Goal: Transaction & Acquisition: Book appointment/travel/reservation

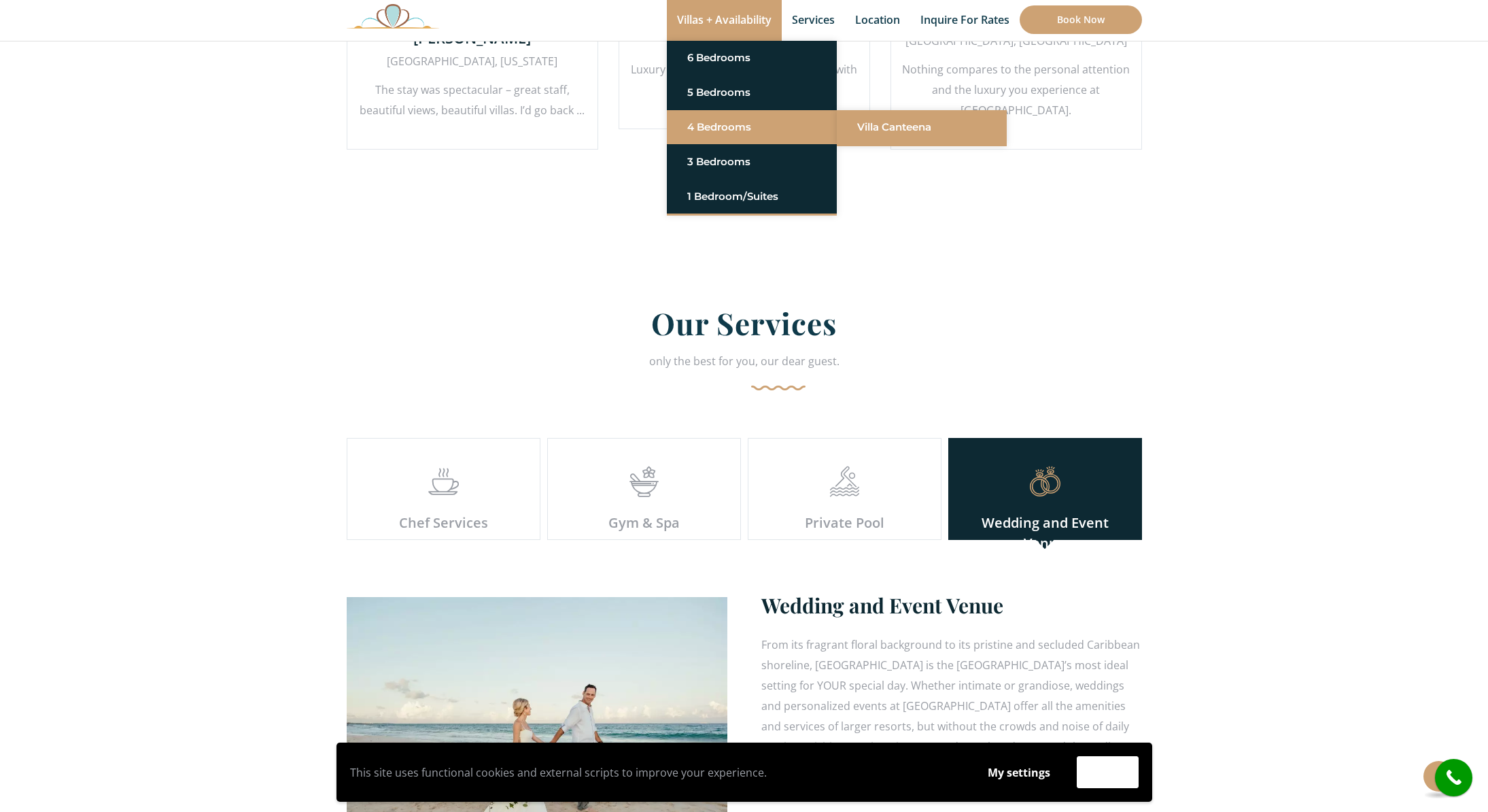
click at [897, 126] on link "Villa Canteena" at bounding box center [922, 127] width 129 height 25
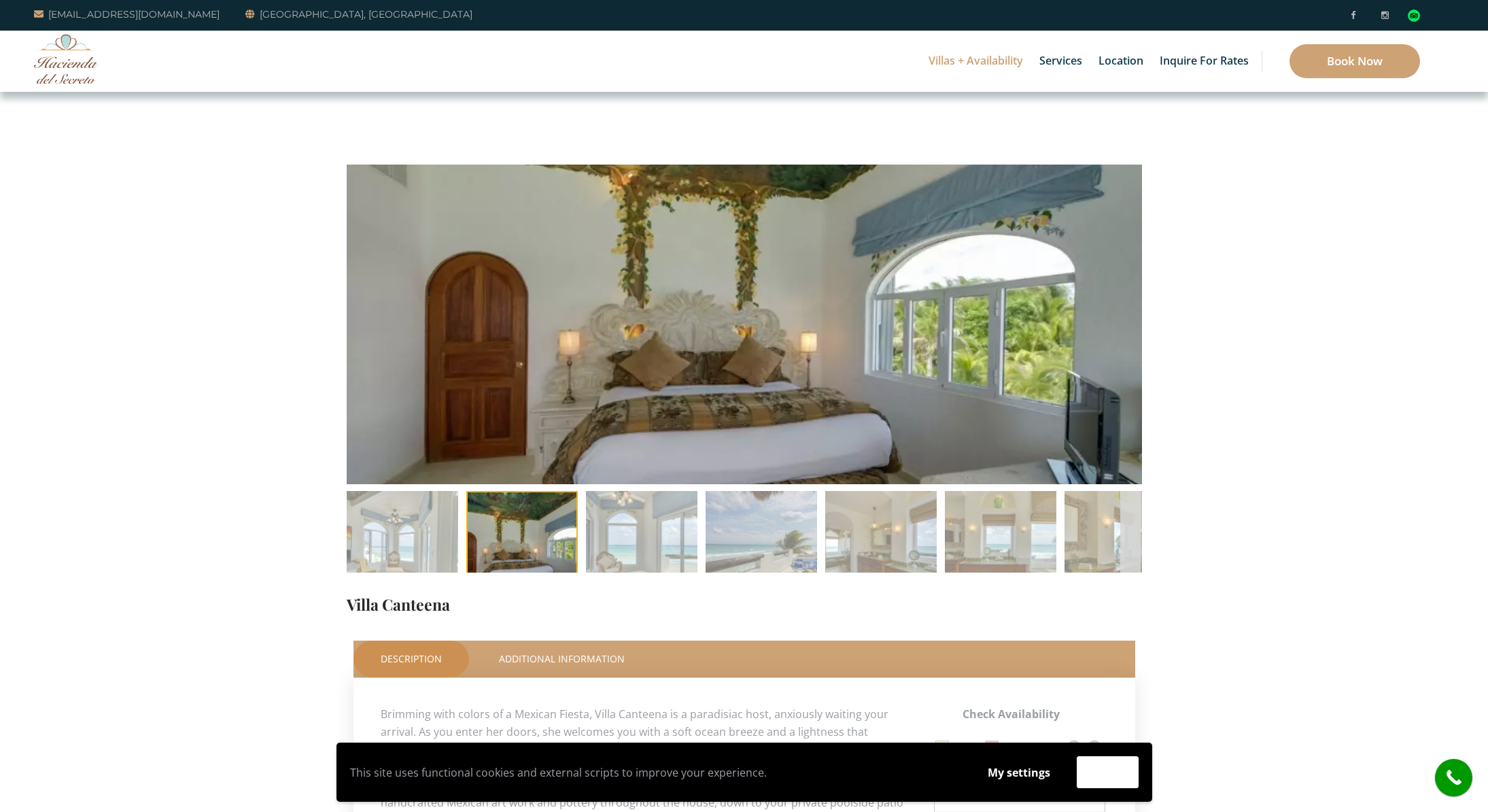
click at [512, 521] on li at bounding box center [522, 546] width 119 height 111
click at [626, 529] on img at bounding box center [642, 546] width 111 height 111
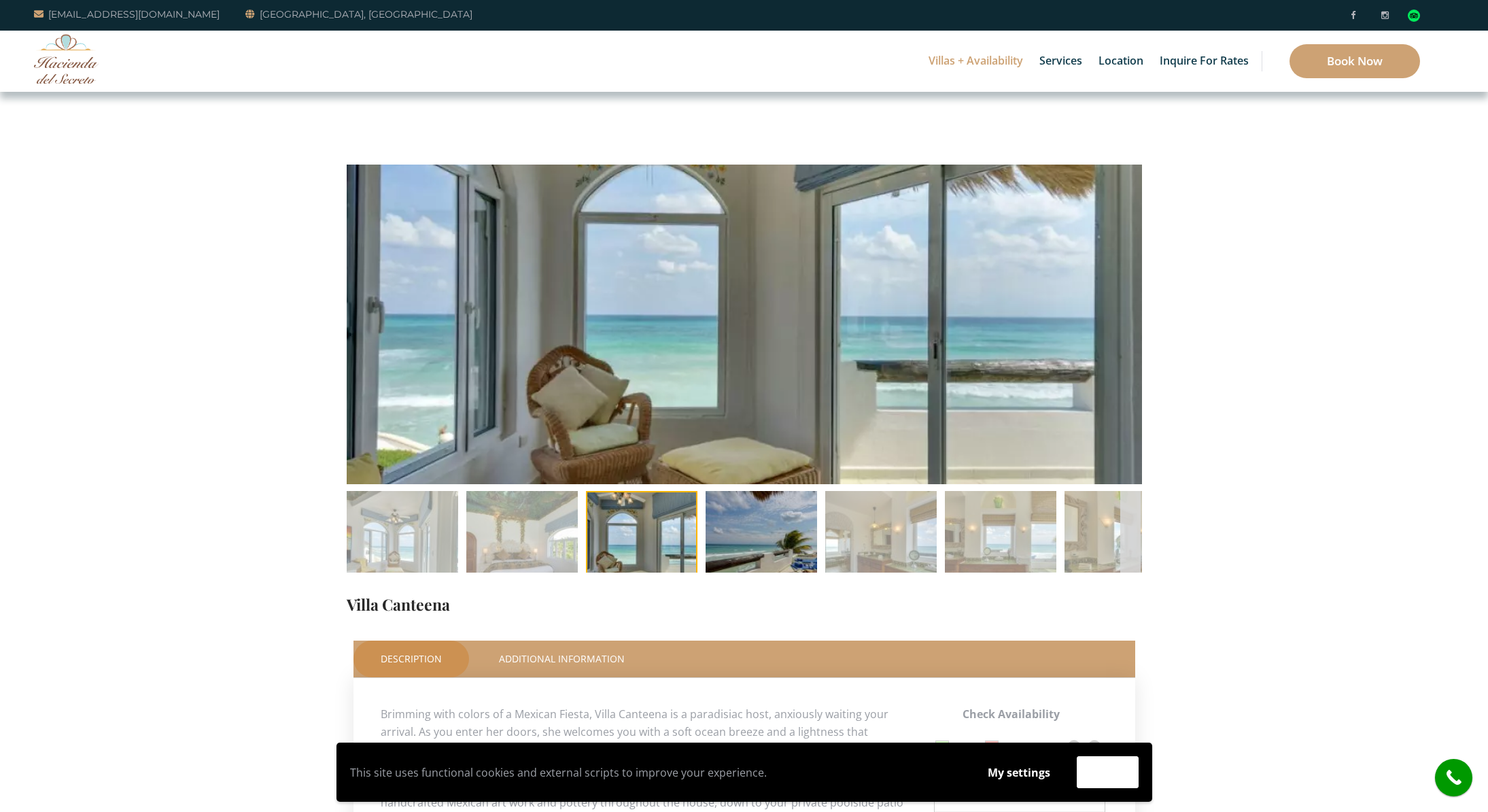
click at [757, 535] on img at bounding box center [761, 546] width 111 height 111
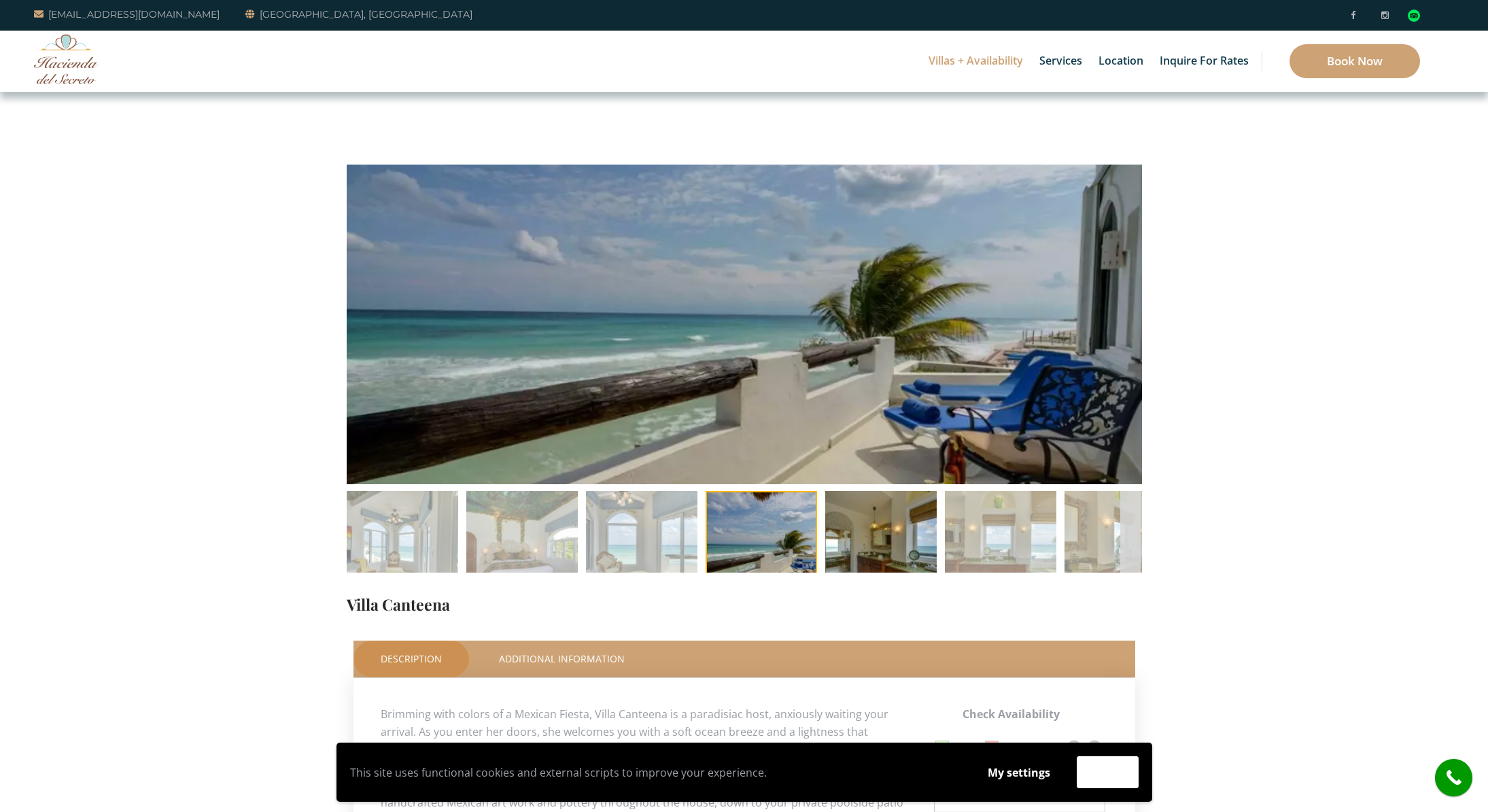
click at [880, 538] on img at bounding box center [881, 546] width 111 height 111
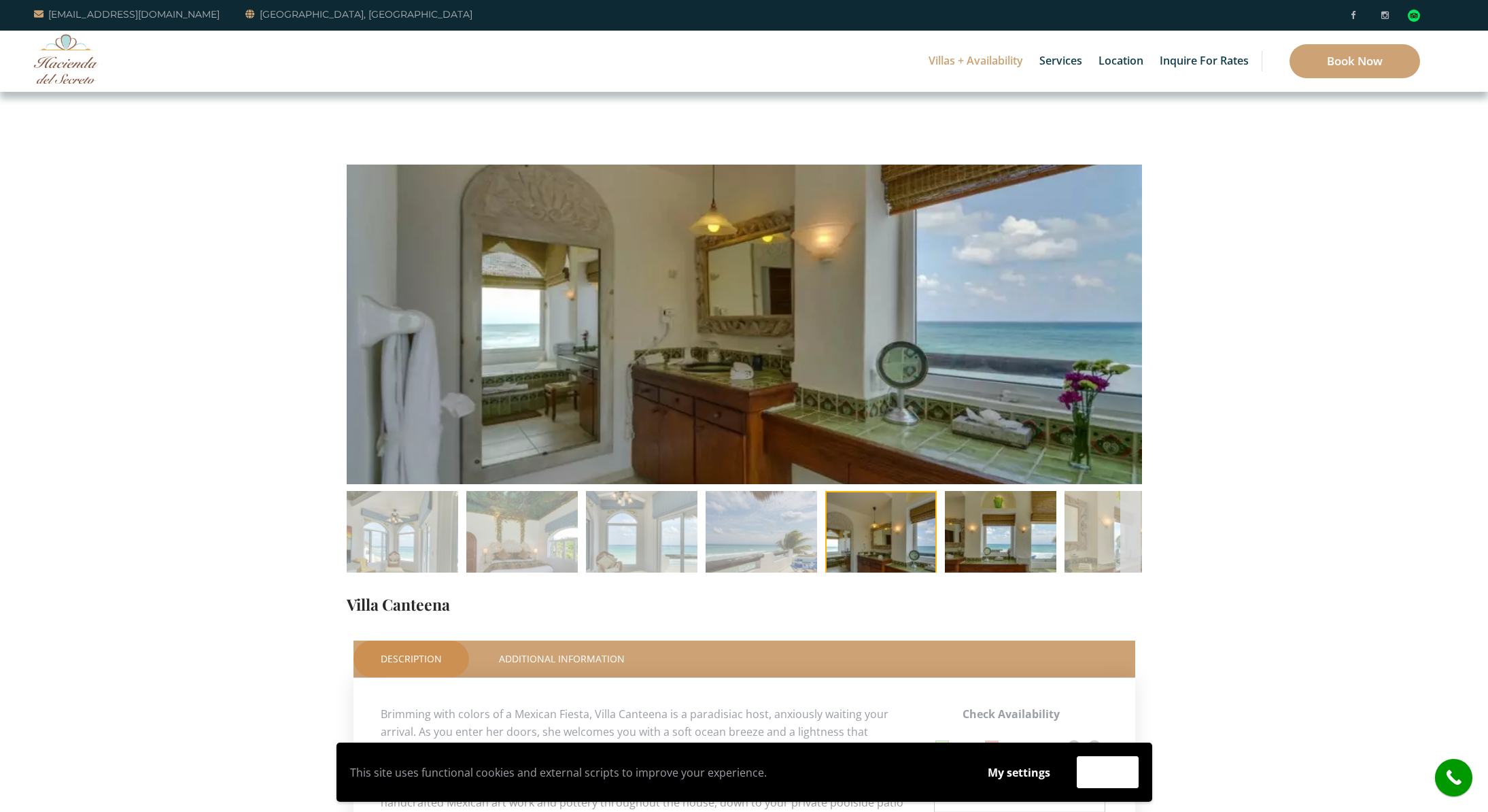
click at [990, 534] on img at bounding box center [1001, 546] width 111 height 111
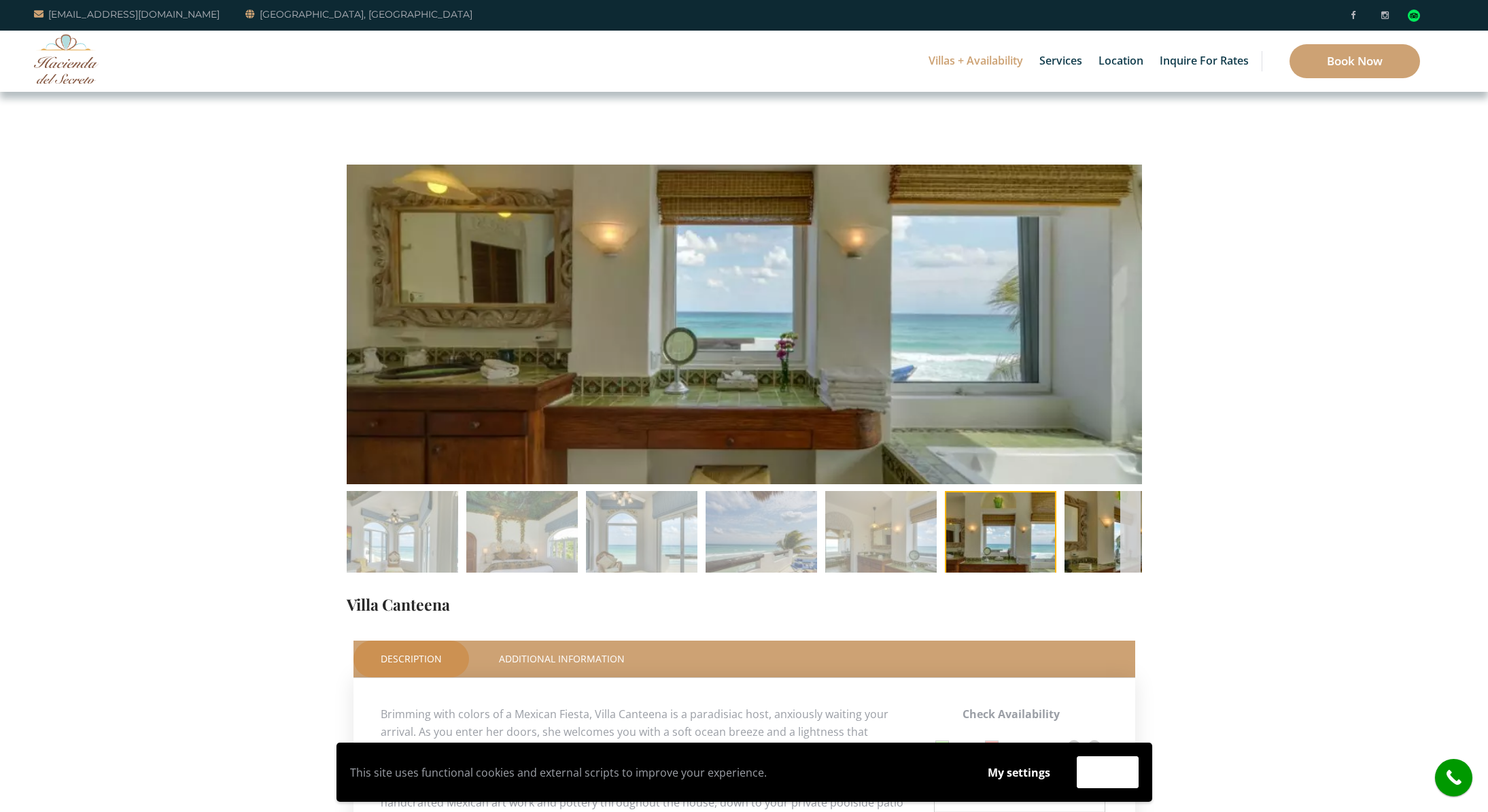
click at [1097, 535] on img at bounding box center [1120, 546] width 111 height 111
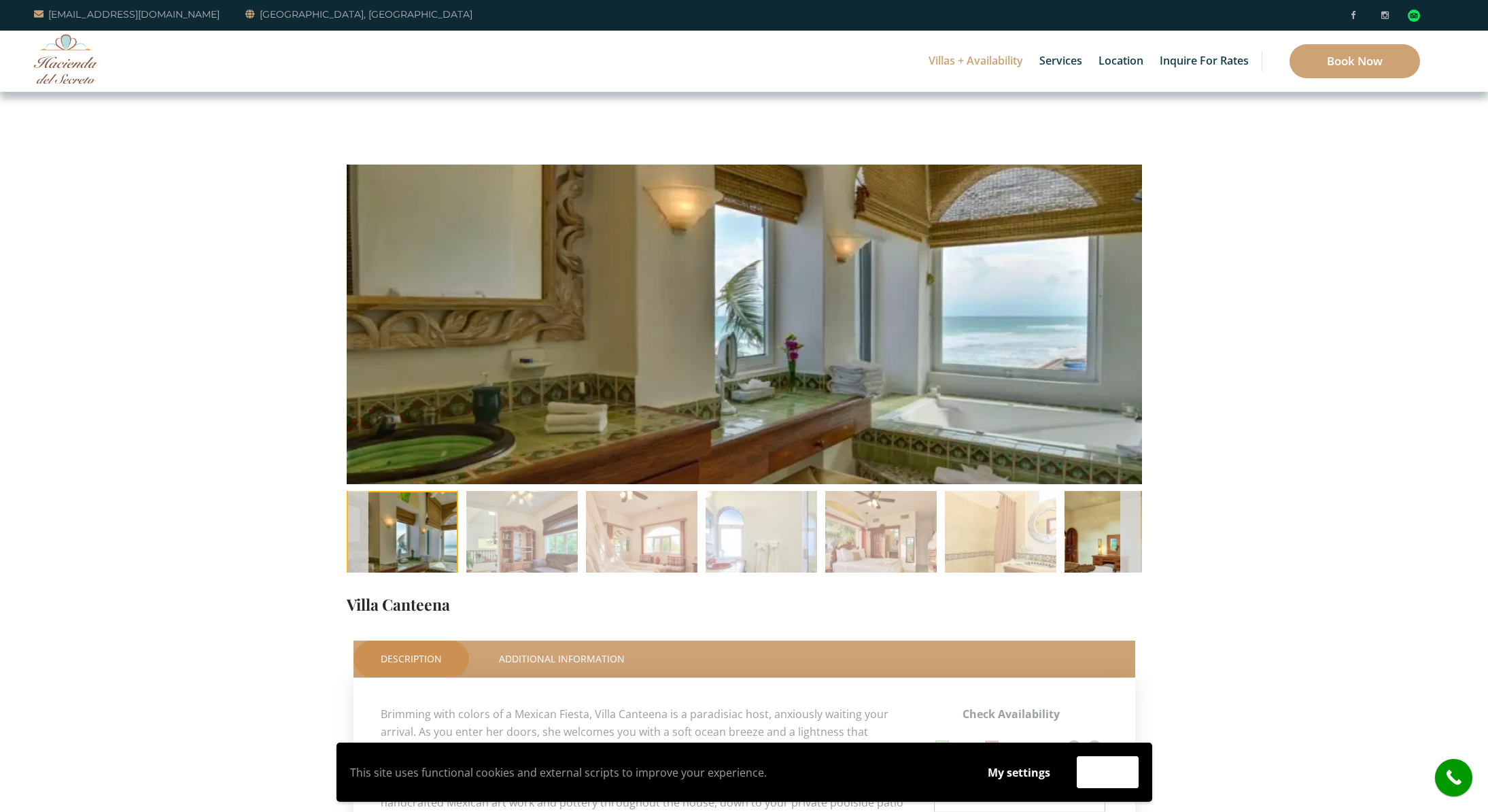
click at [1104, 535] on img at bounding box center [1120, 546] width 111 height 111
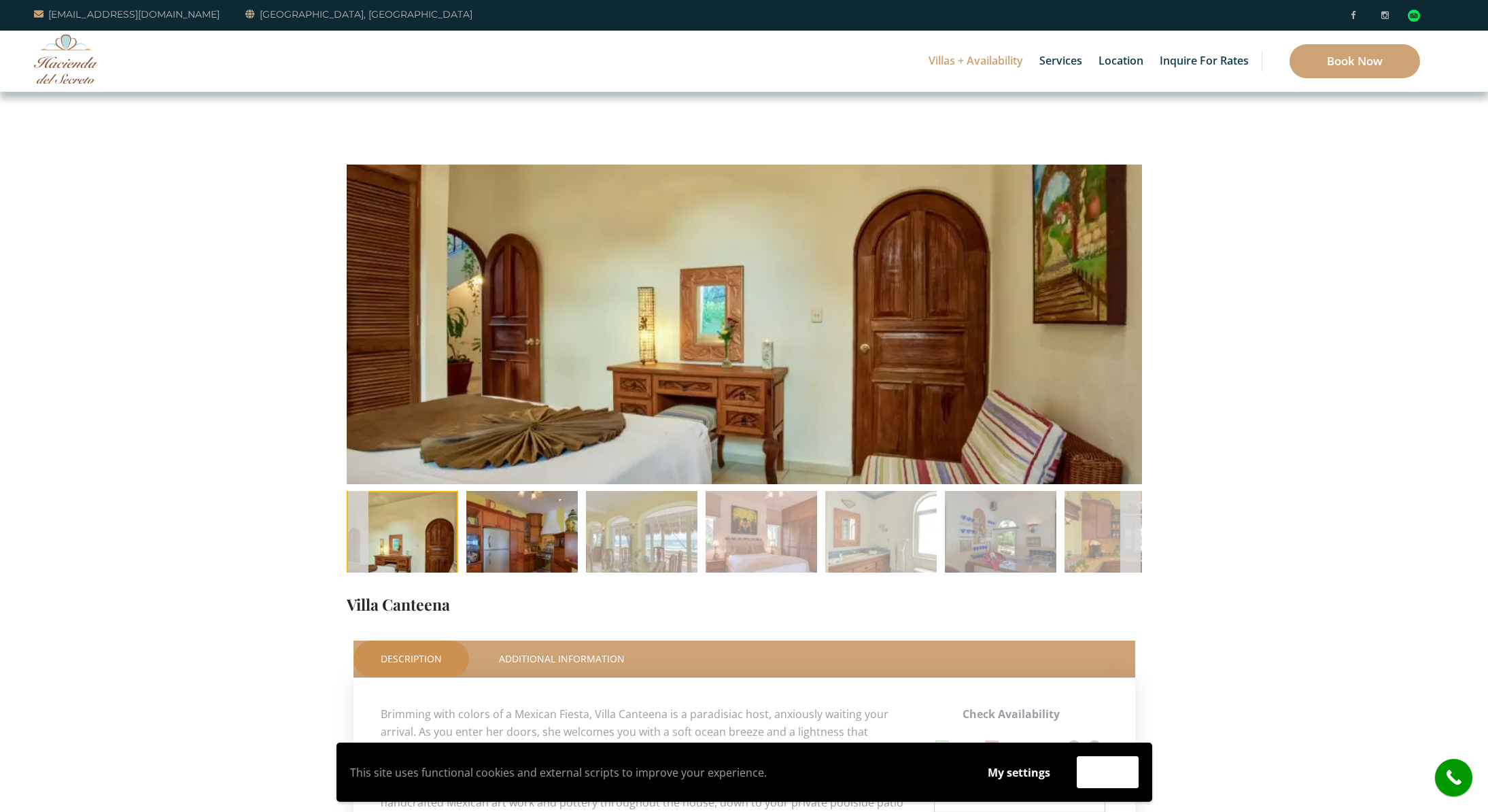
click at [507, 523] on img at bounding box center [521, 546] width 111 height 111
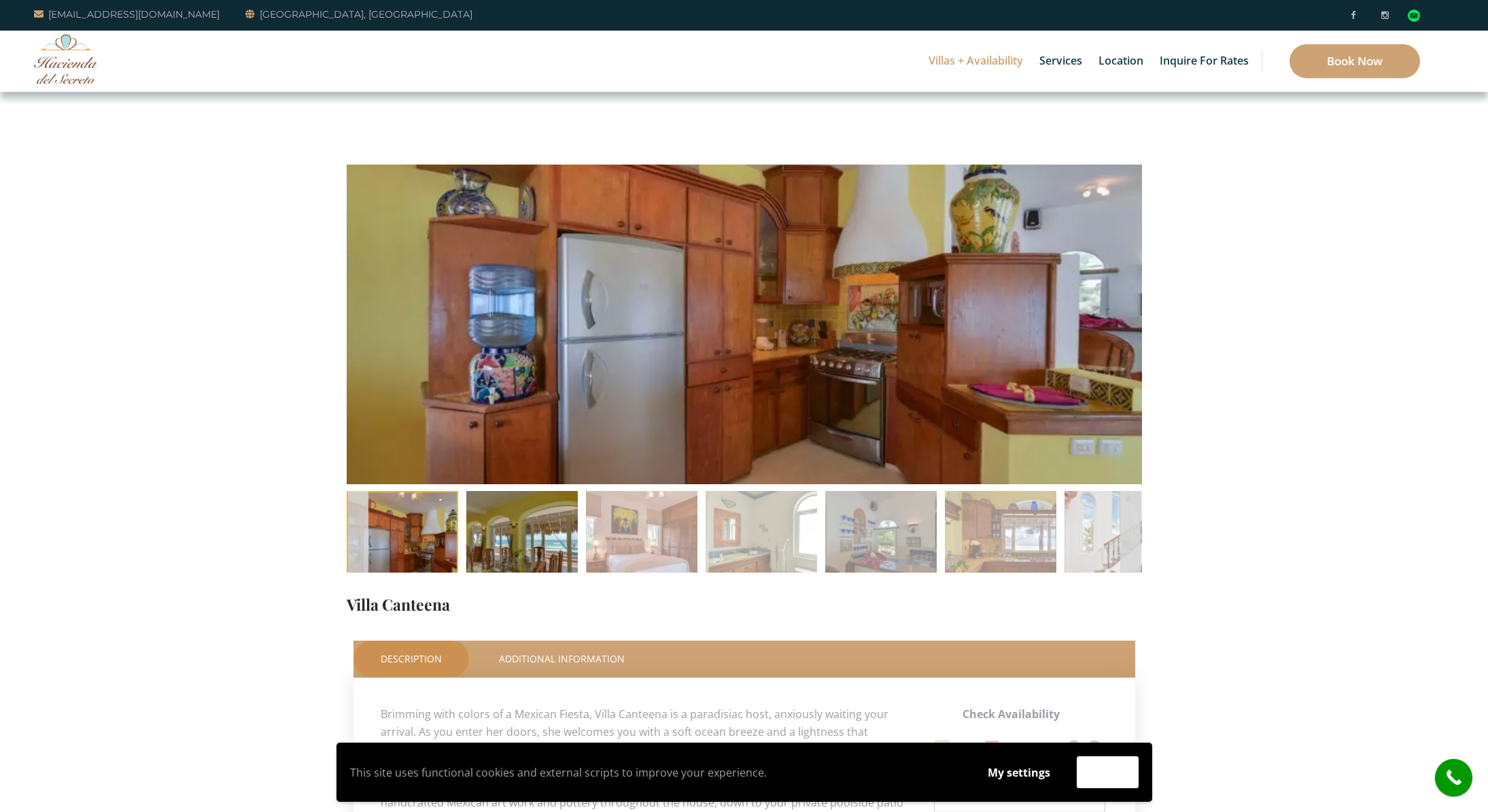
click at [516, 530] on img at bounding box center [521, 546] width 111 height 111
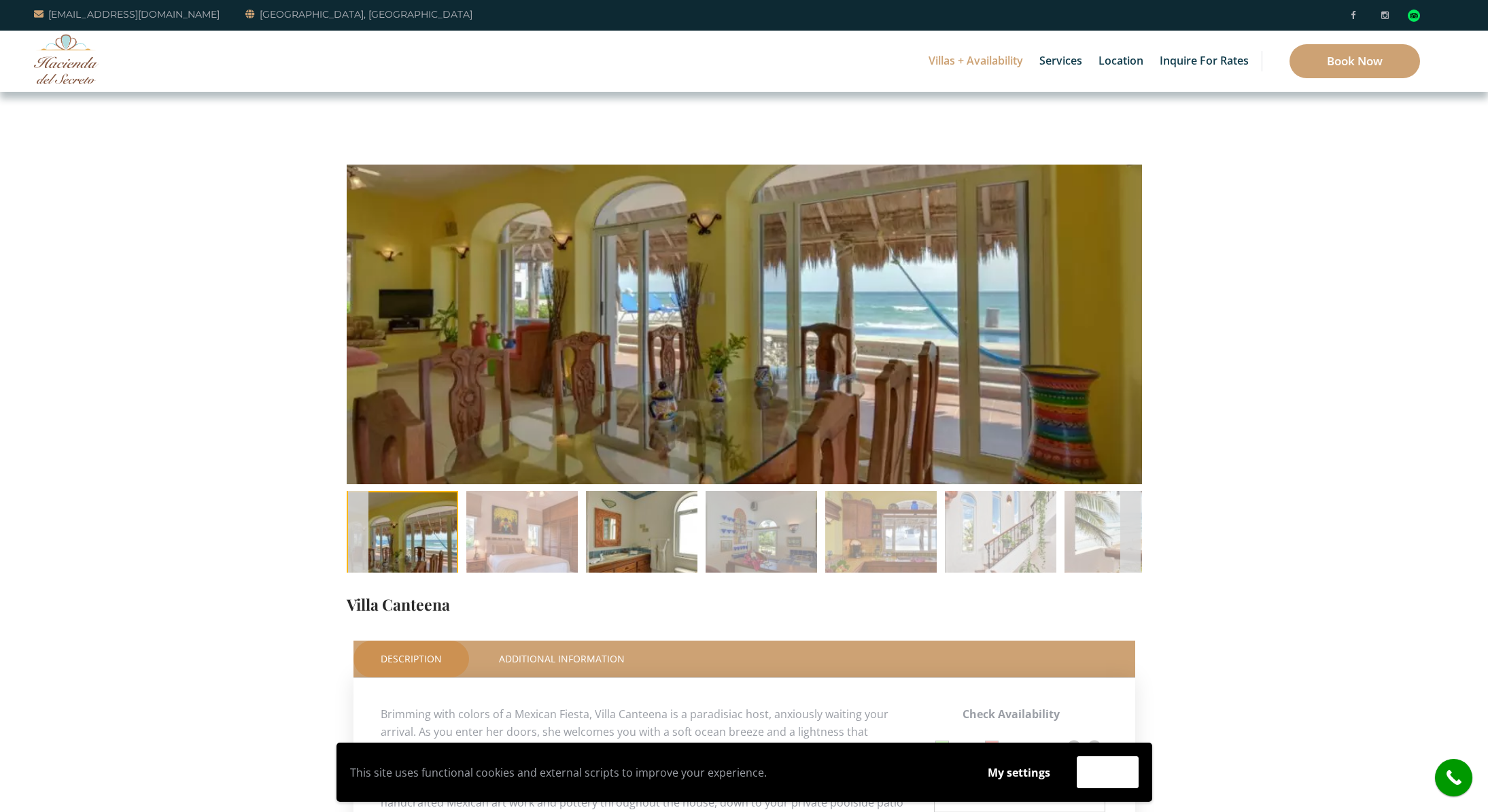
click at [639, 541] on img at bounding box center [642, 546] width 111 height 111
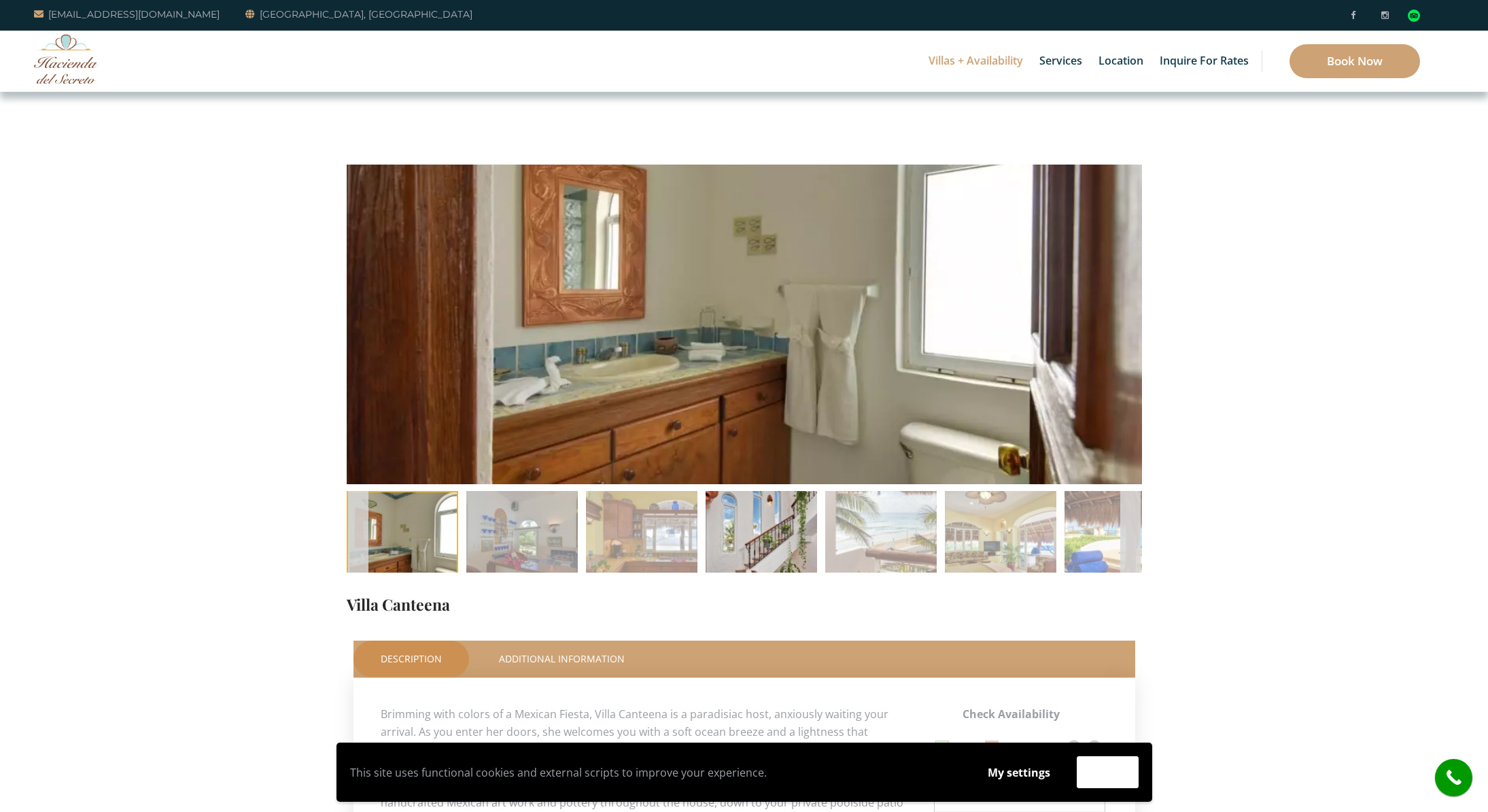
click at [763, 537] on img at bounding box center [761, 546] width 111 height 111
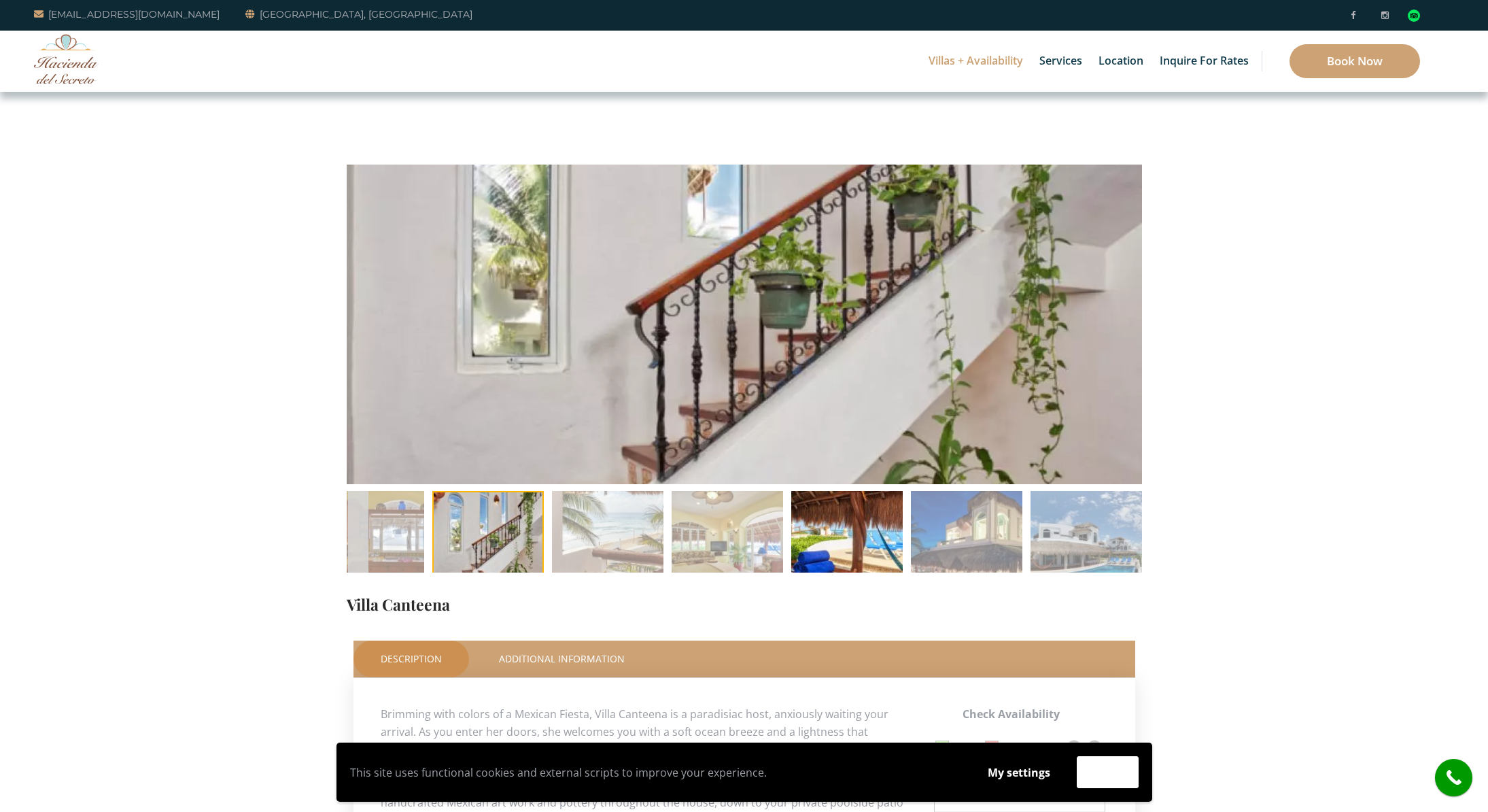
click at [824, 539] on img at bounding box center [846, 546] width 111 height 111
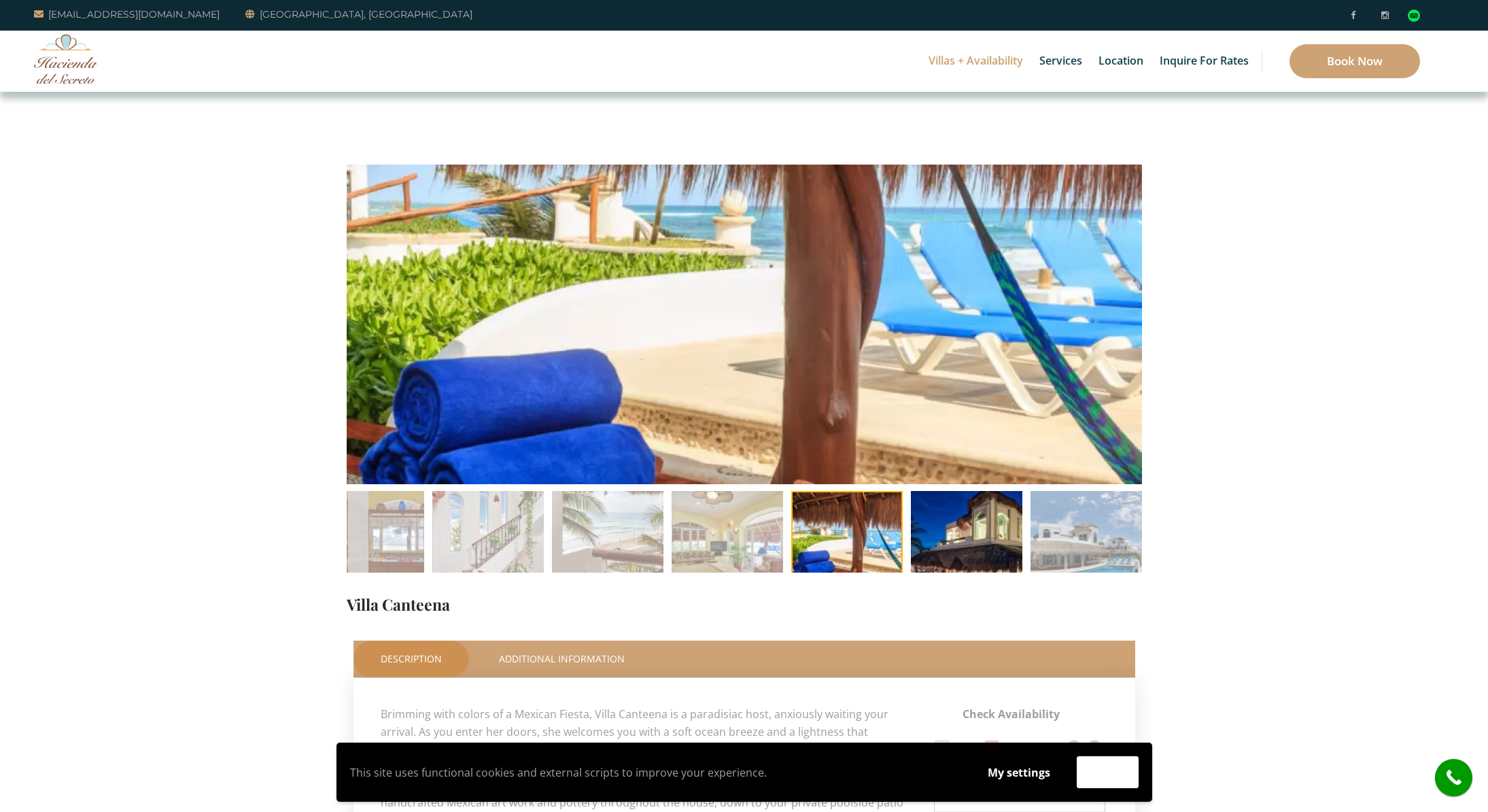
click at [971, 539] on img at bounding box center [967, 546] width 111 height 111
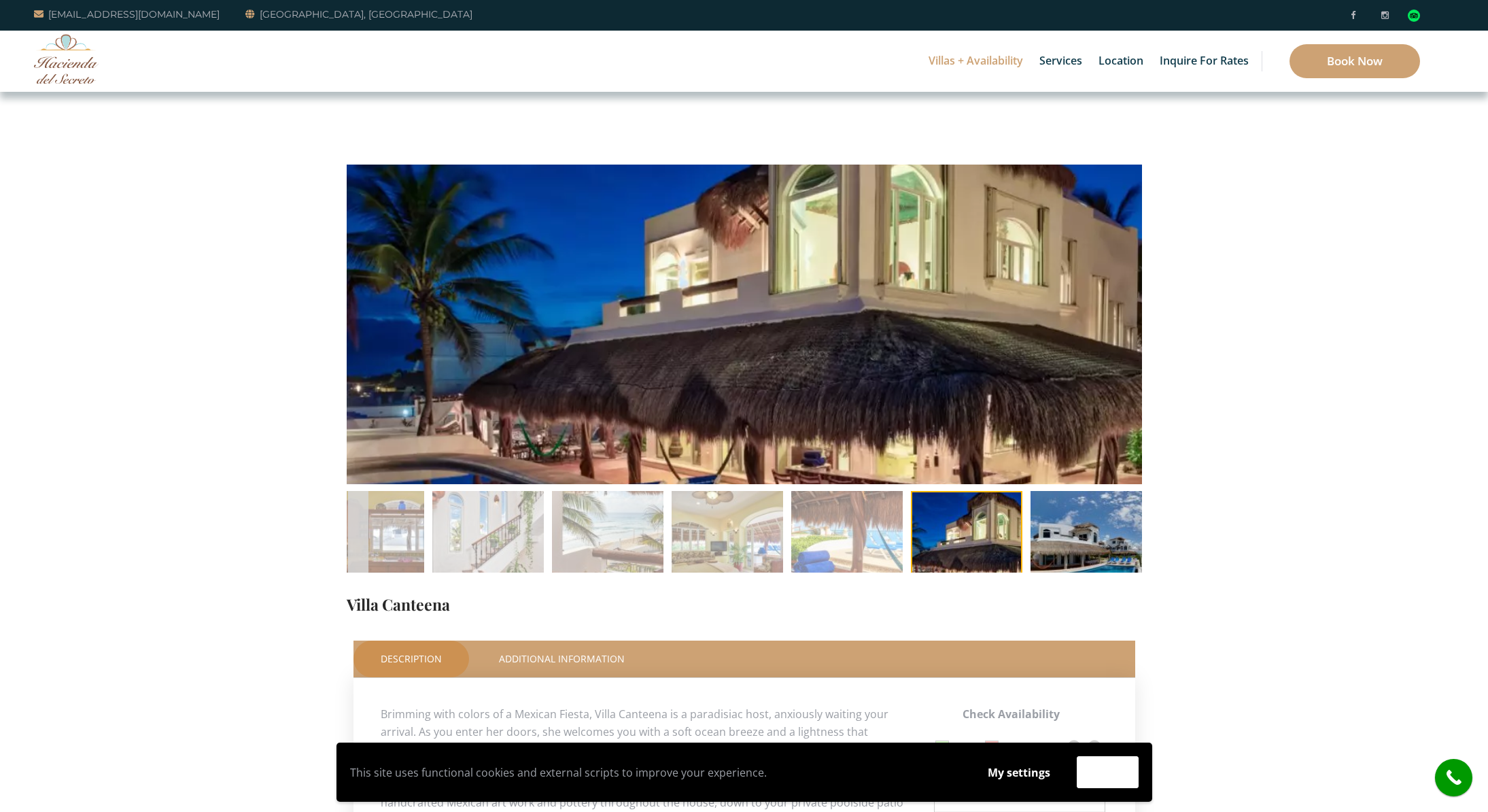
click at [1058, 544] on img at bounding box center [1086, 546] width 111 height 111
